Goal: Task Accomplishment & Management: Manage account settings

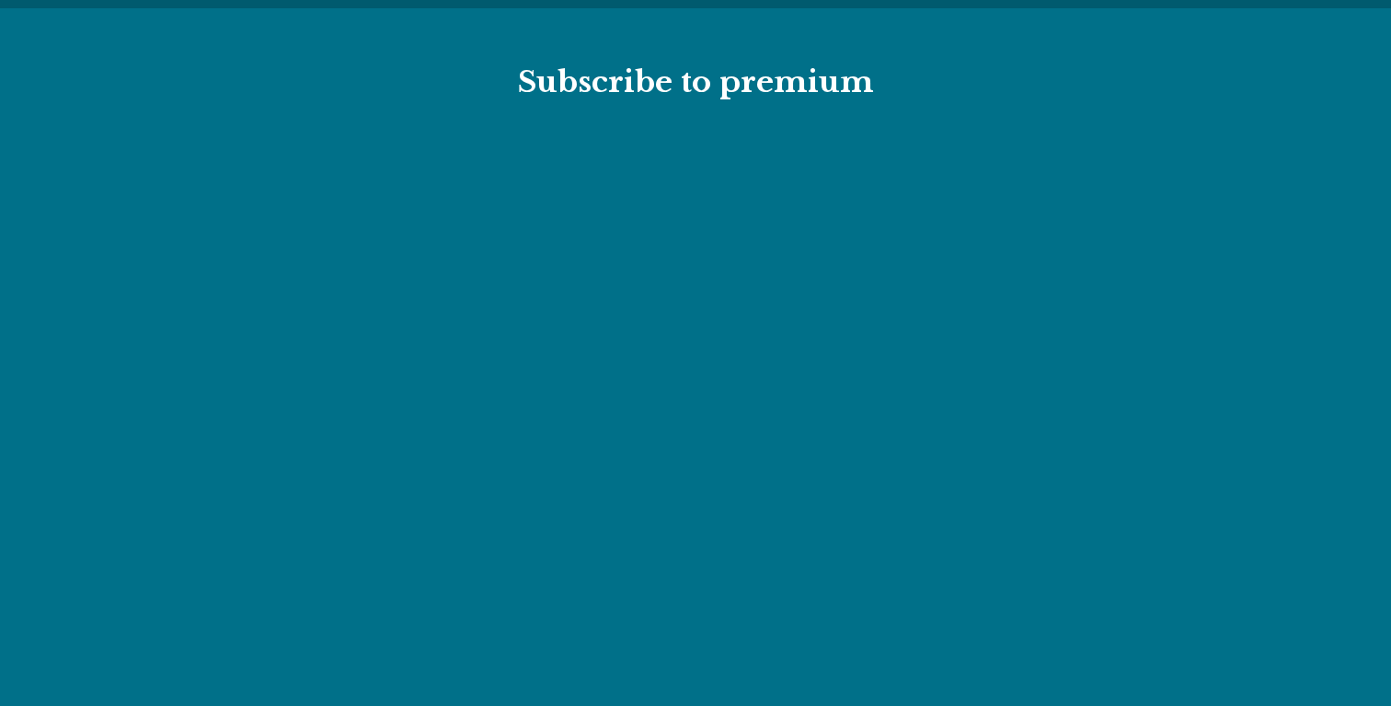
type textarea "*"
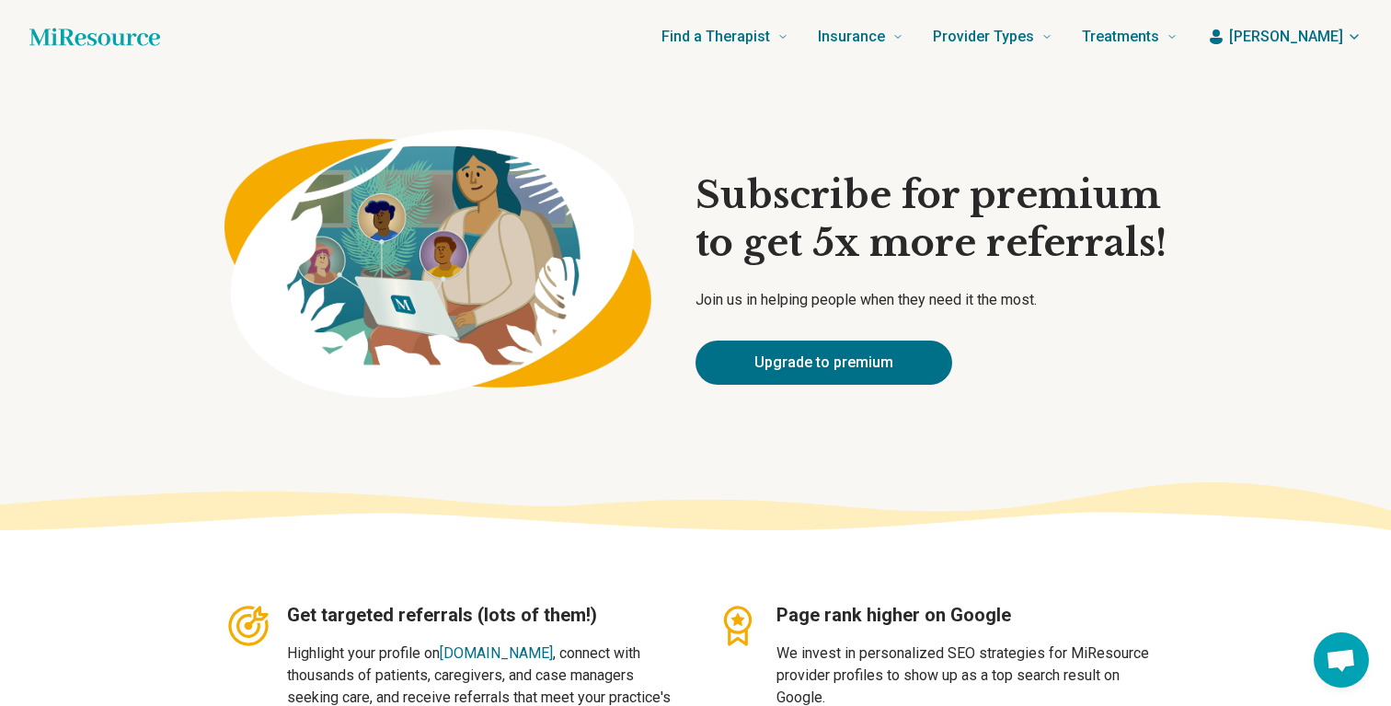
click at [1325, 56] on header "Find a Therapist Mental Health Conditions [MEDICAL_DATA] Anxiety [MEDICAL_DATA]…" at bounding box center [695, 37] width 1391 height 74
click at [1325, 47] on span "[PERSON_NAME]" at bounding box center [1286, 37] width 114 height 22
click at [1313, 137] on link "My resources" at bounding box center [1300, 139] width 126 height 48
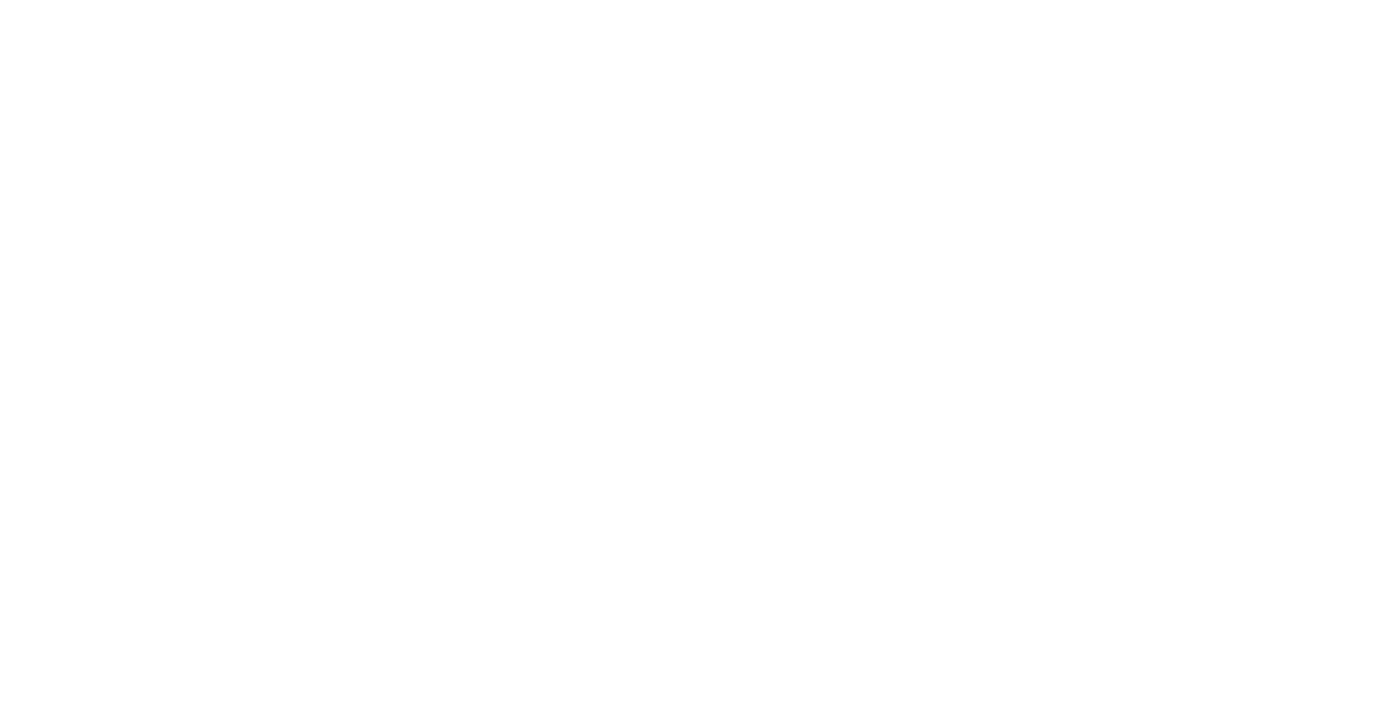
click at [86, 0] on html at bounding box center [695, 0] width 1391 height 0
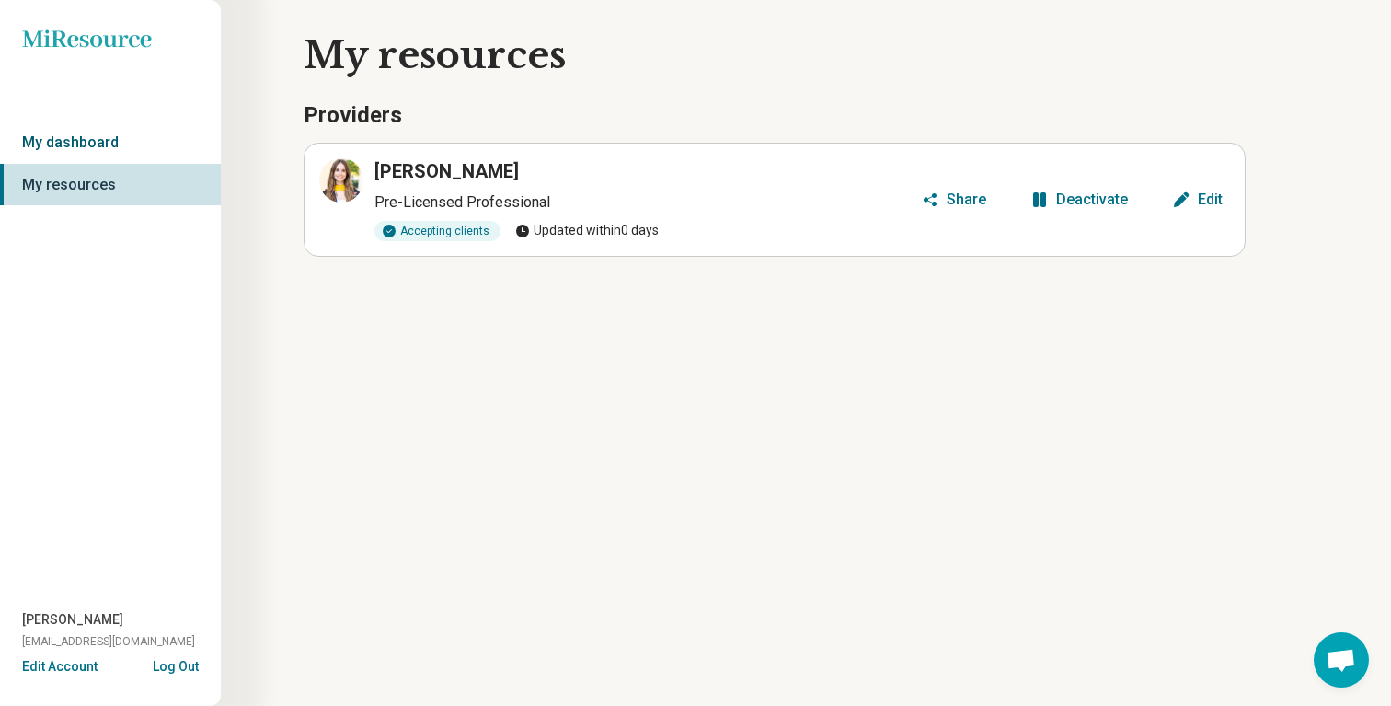
click at [88, 152] on link "My dashboard" at bounding box center [110, 142] width 221 height 42
click at [89, 146] on link "My dashboard" at bounding box center [110, 142] width 221 height 42
click at [90, 146] on link "My dashboard" at bounding box center [110, 142] width 221 height 42
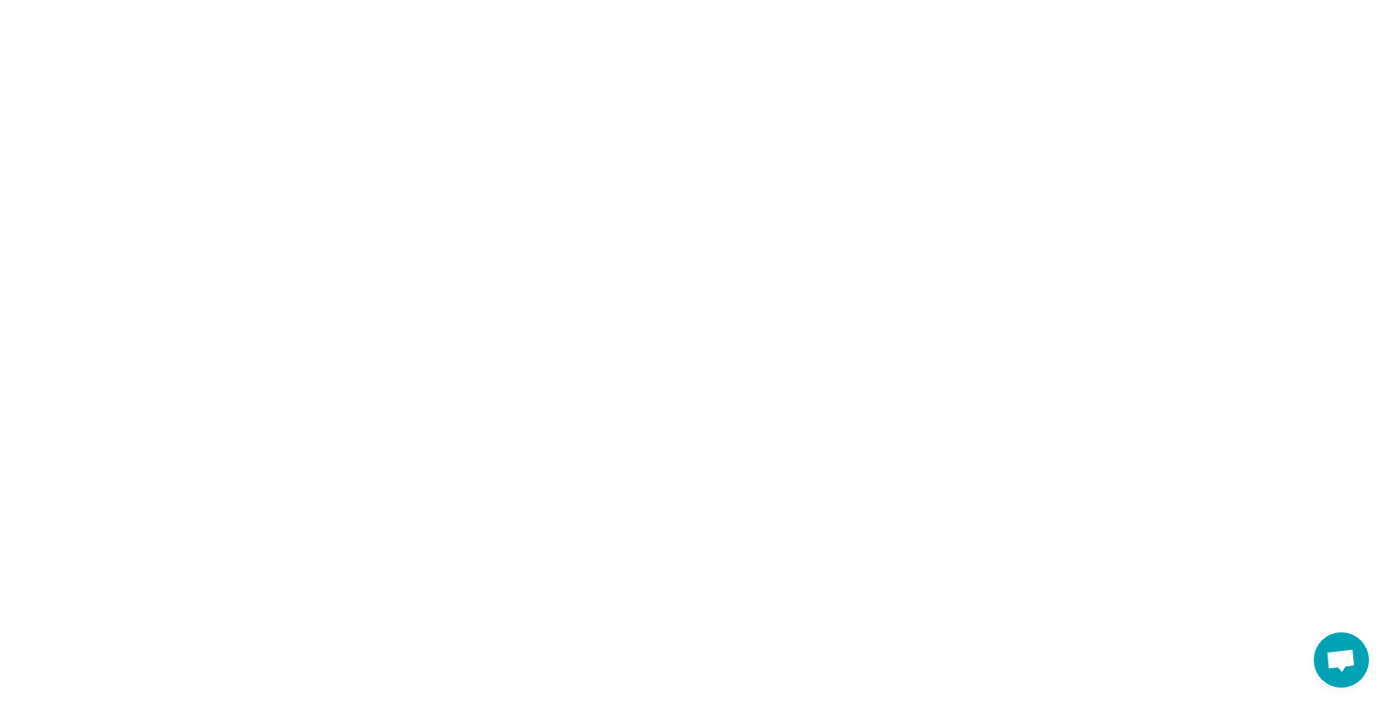
click at [95, 0] on html "Chat Help Rebeca Raissa Navya And 2 more Questions? Chat with us! Support is on…" at bounding box center [695, 0] width 1391 height 0
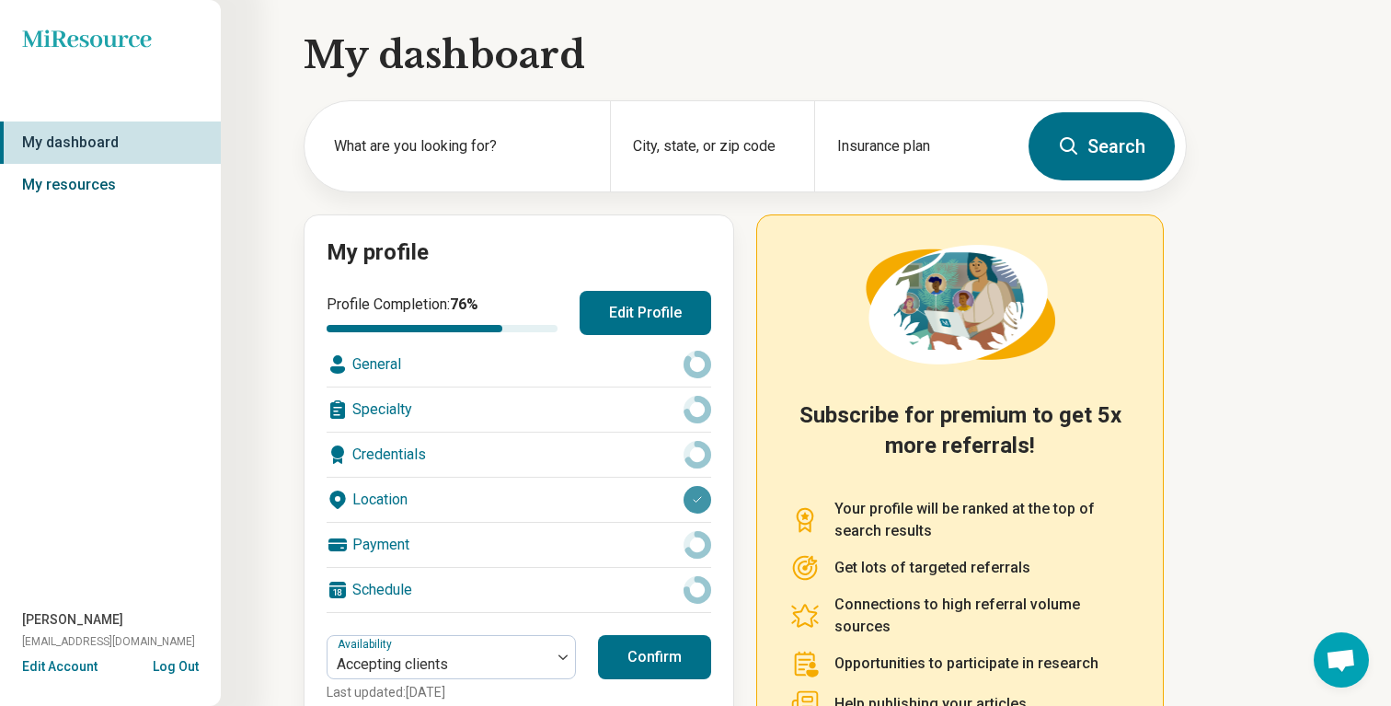
click at [48, 189] on link "My resources" at bounding box center [110, 185] width 221 height 42
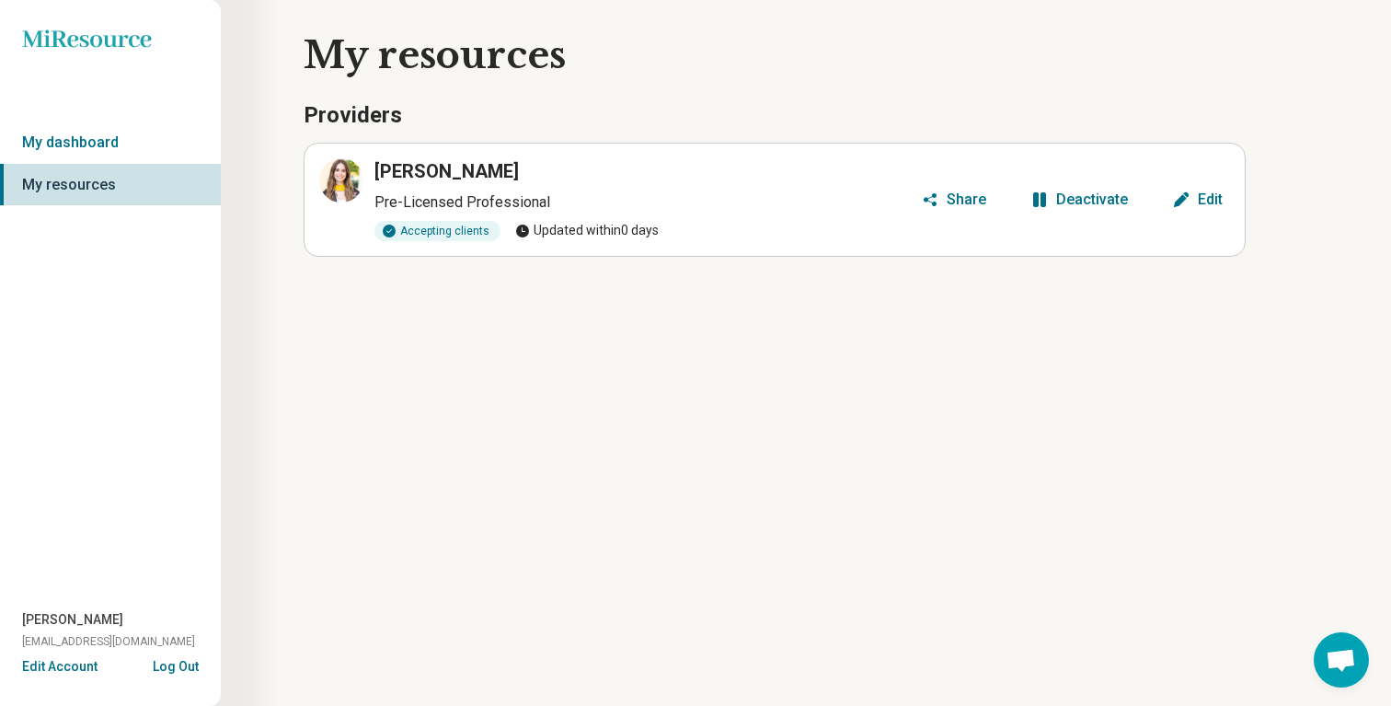
click at [1213, 189] on button "Edit" at bounding box center [1196, 199] width 65 height 29
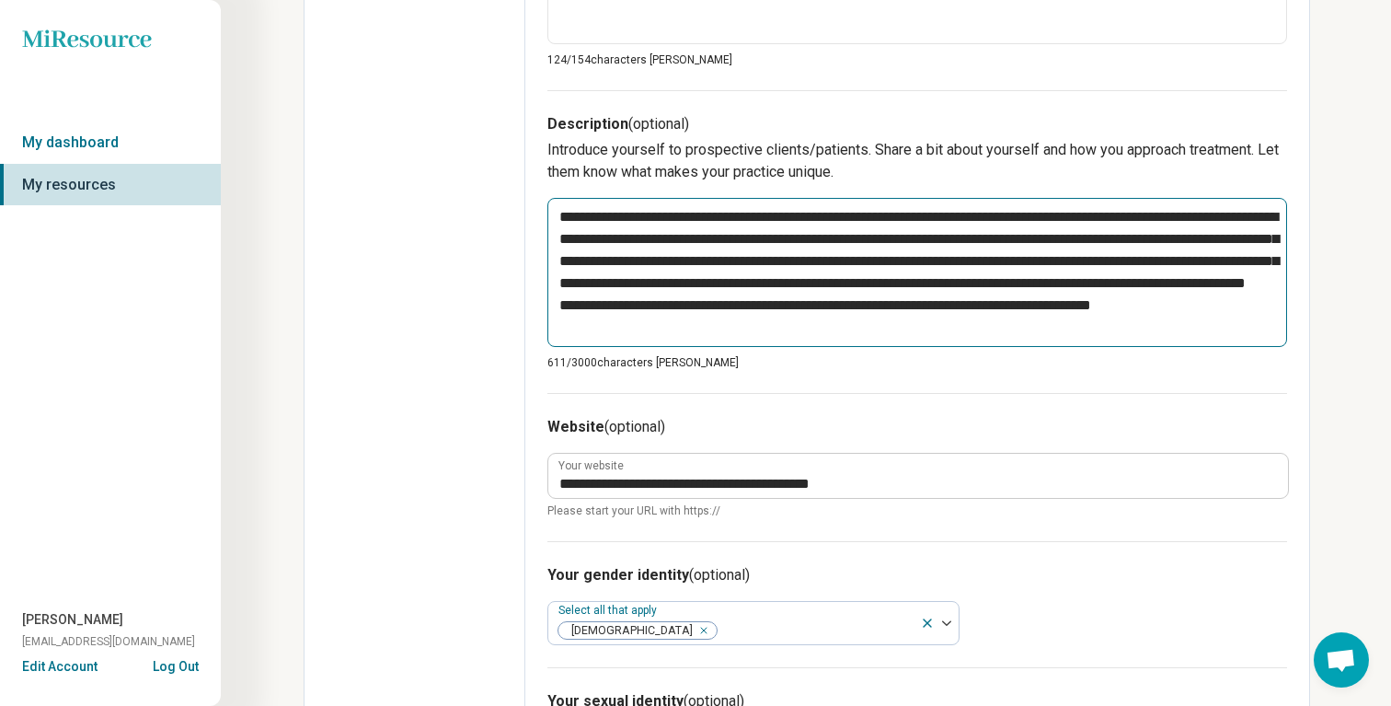
scroll to position [598, 0]
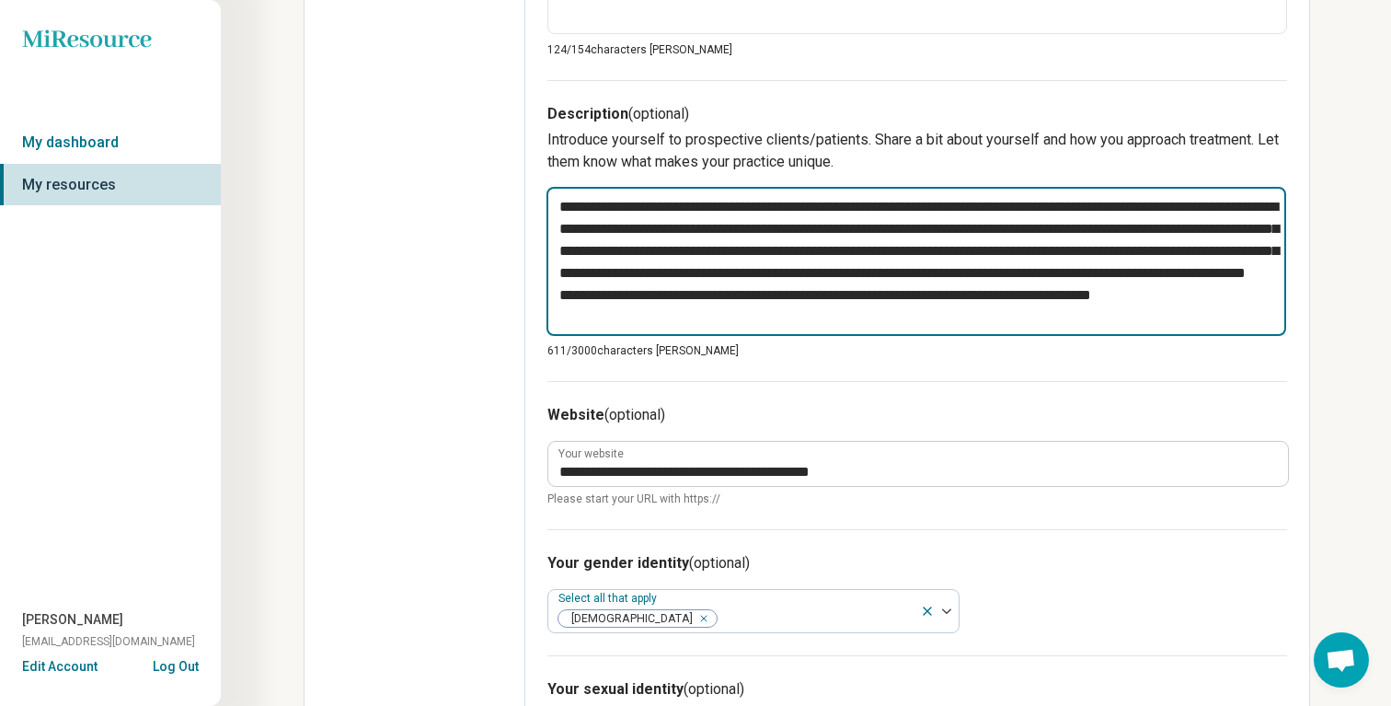
click at [1215, 321] on textarea "**********" at bounding box center [916, 261] width 740 height 149
type textarea "*"
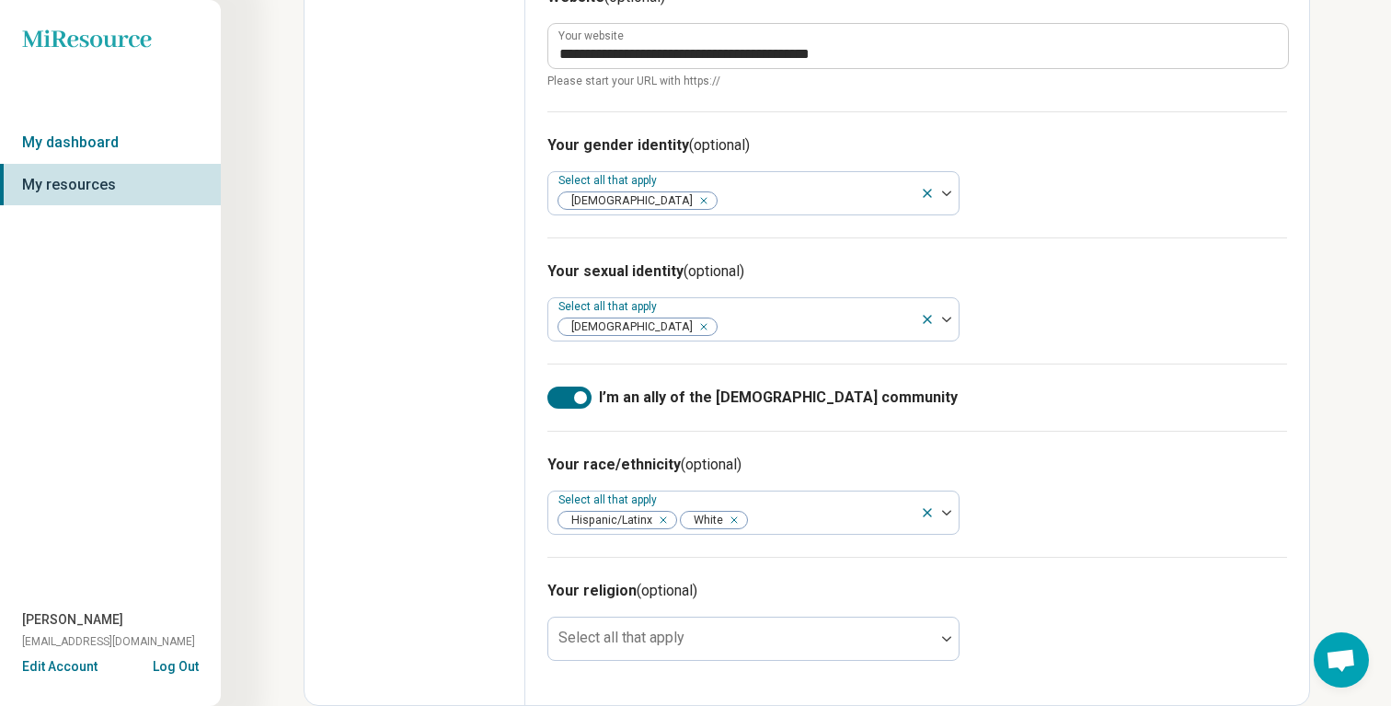
scroll to position [0, 0]
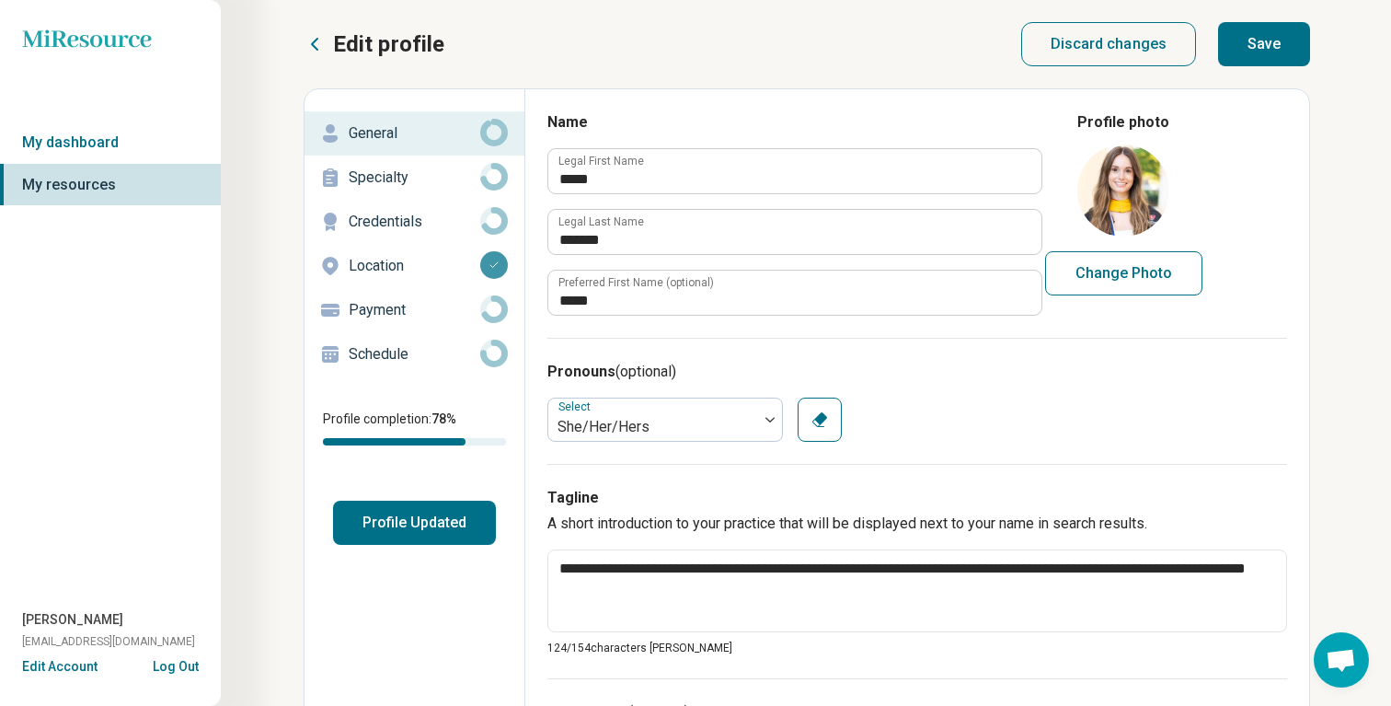
type textarea "**********"
click at [1275, 33] on button "Save" at bounding box center [1264, 44] width 92 height 44
type textarea "*"
